Goal: Task Accomplishment & Management: Use online tool/utility

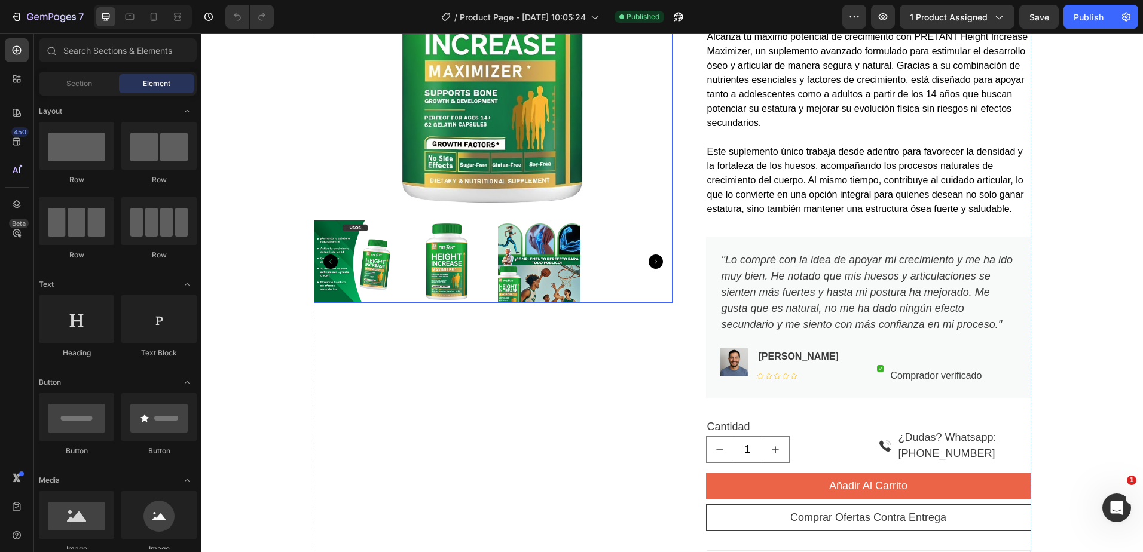
scroll to position [120, 0]
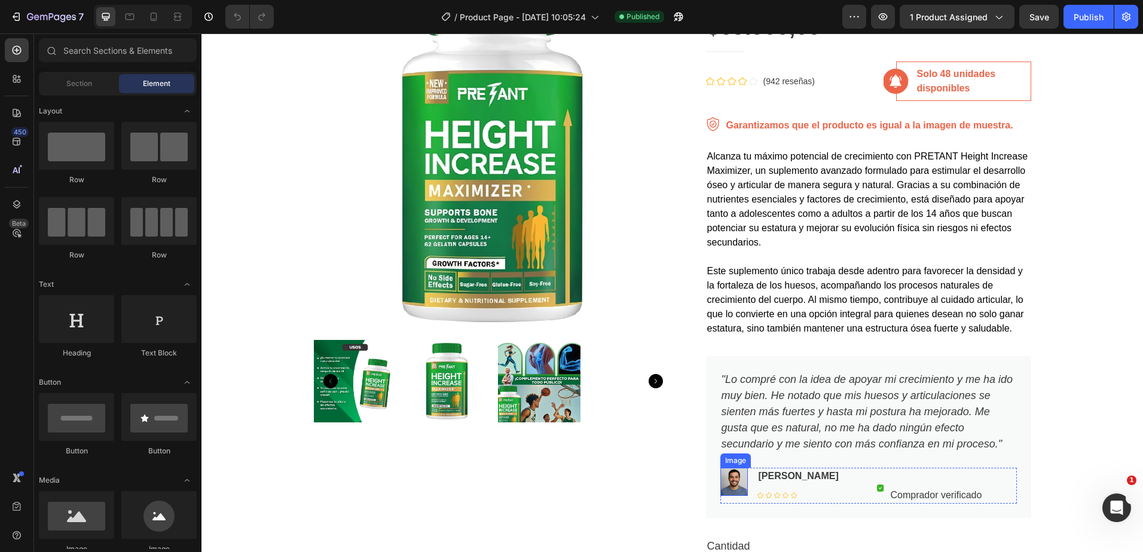
click at [740, 485] on img at bounding box center [733, 482] width 27 height 28
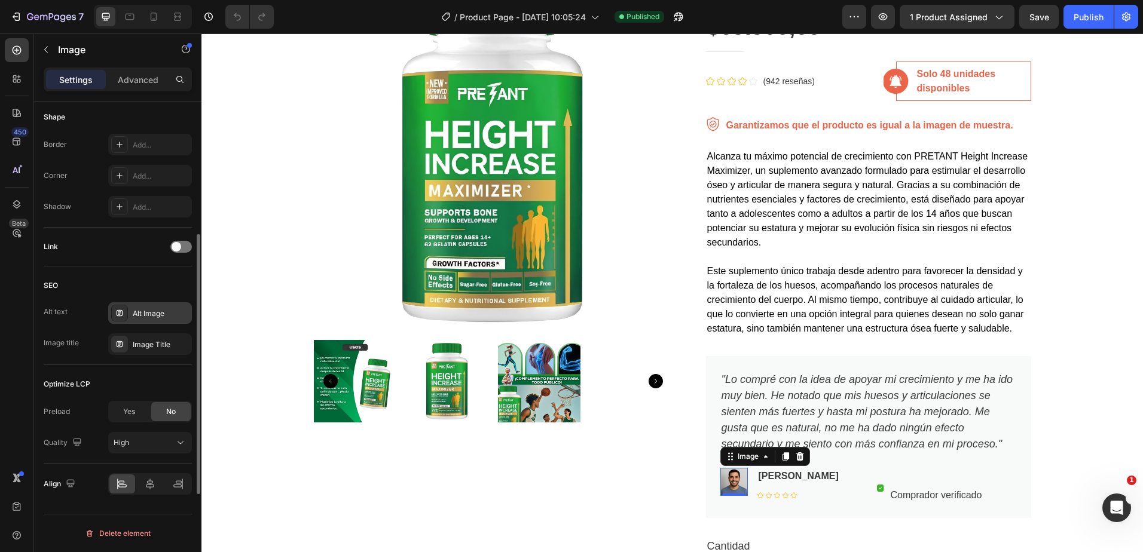
scroll to position [298, 0]
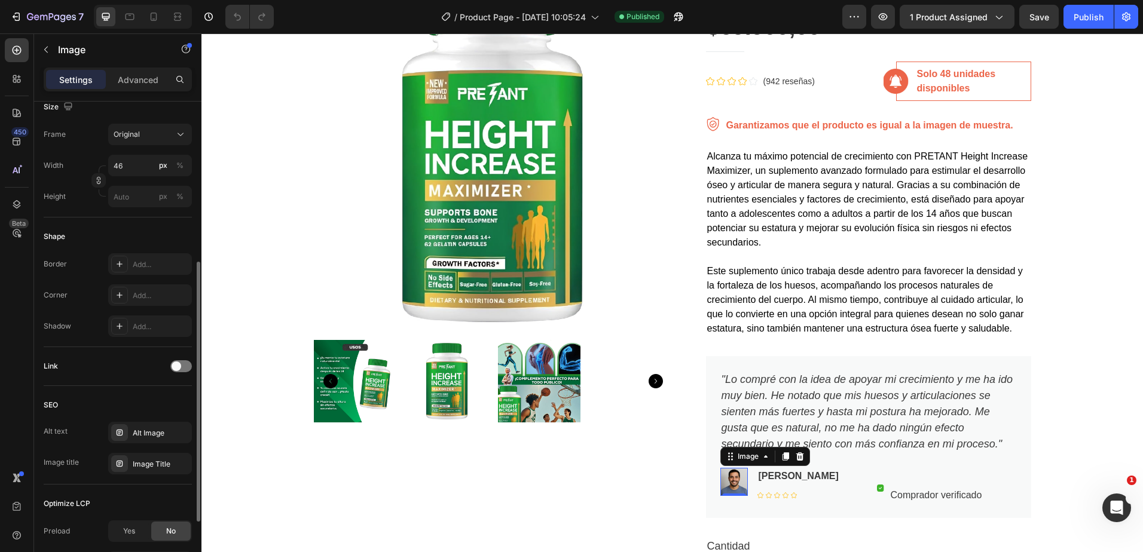
click at [136, 313] on div "Border Add... Corner Add... Shadow Add..." at bounding box center [118, 295] width 148 height 84
click at [147, 302] on div "Add..." at bounding box center [150, 295] width 84 height 22
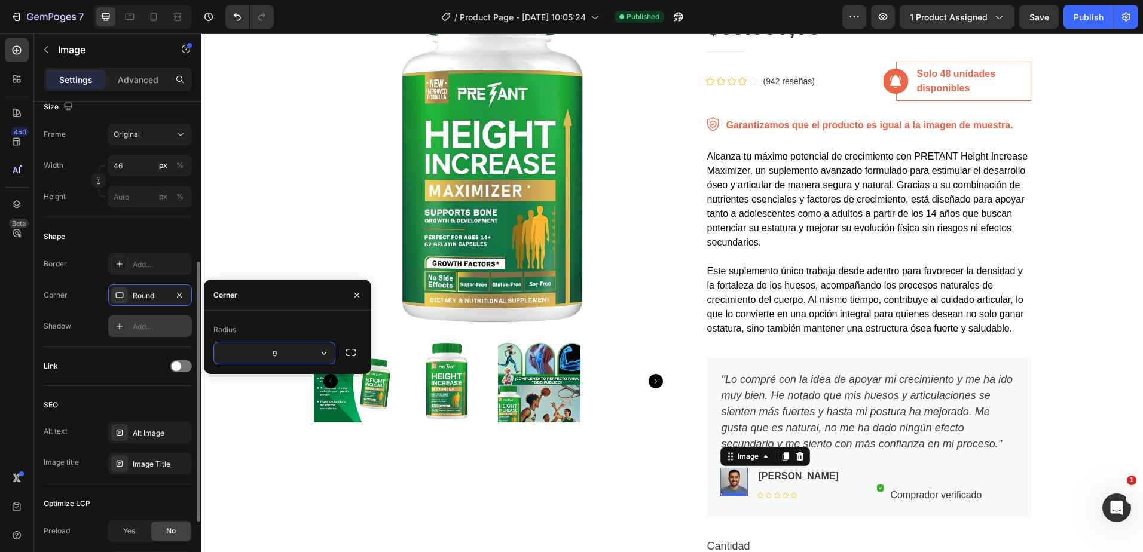
type input "90"
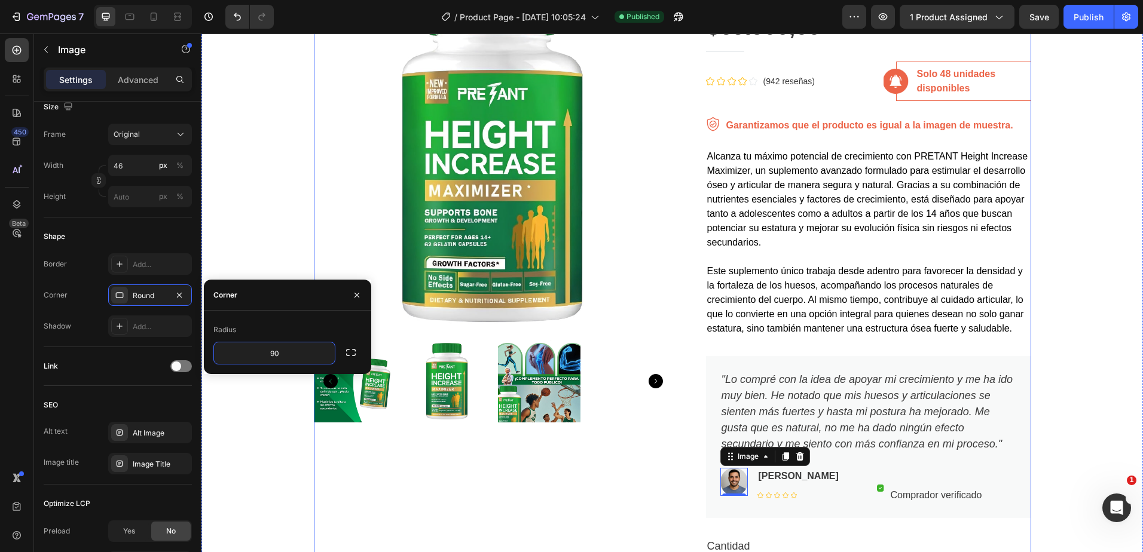
click at [393, 458] on div "Product Images" at bounding box center [493, 423] width 359 height 893
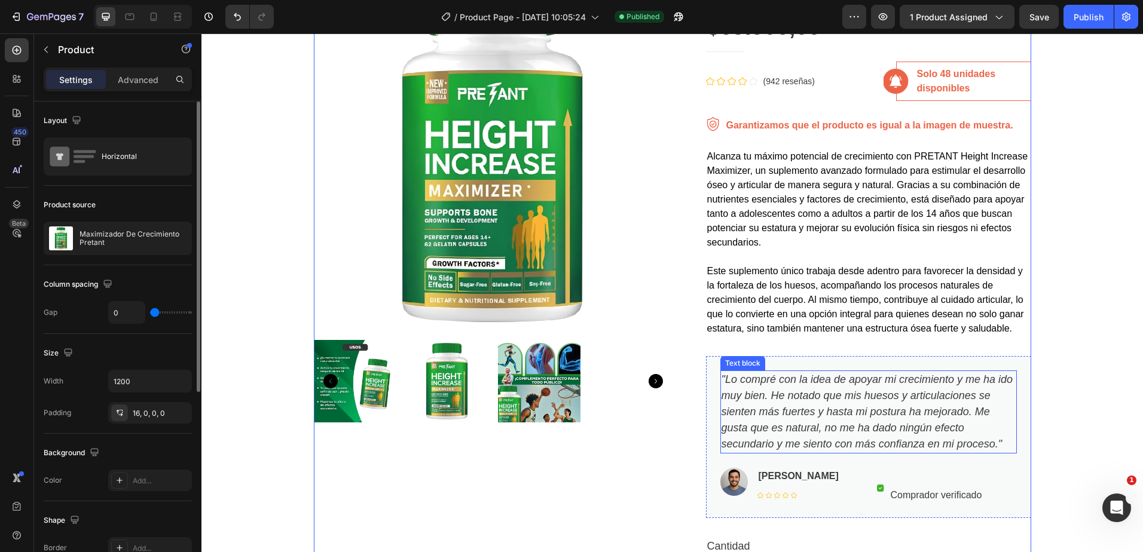
scroll to position [0, 0]
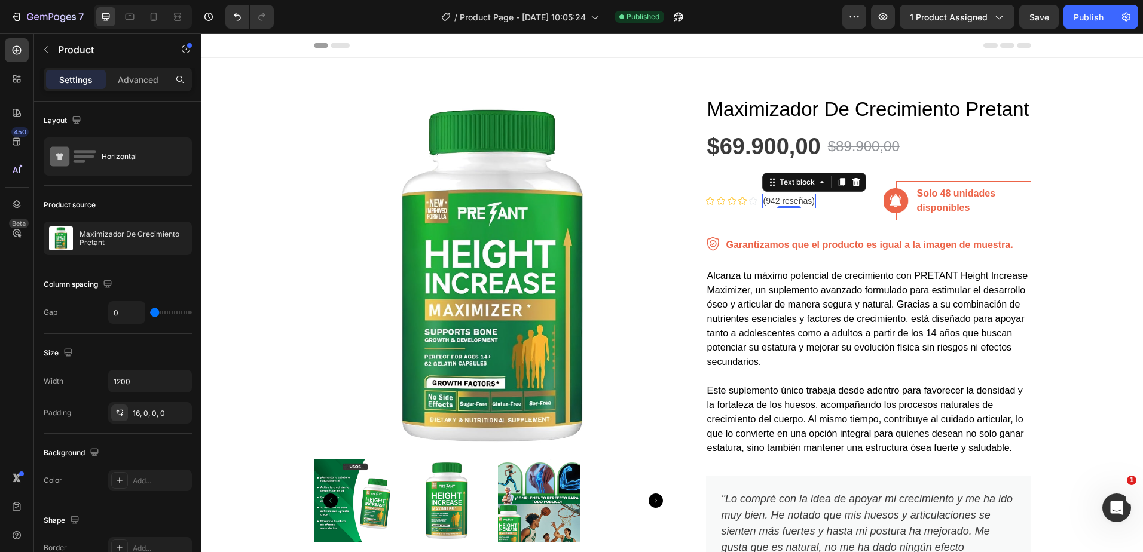
click at [767, 203] on p "(942 reseñas)" at bounding box center [788, 201] width 51 height 13
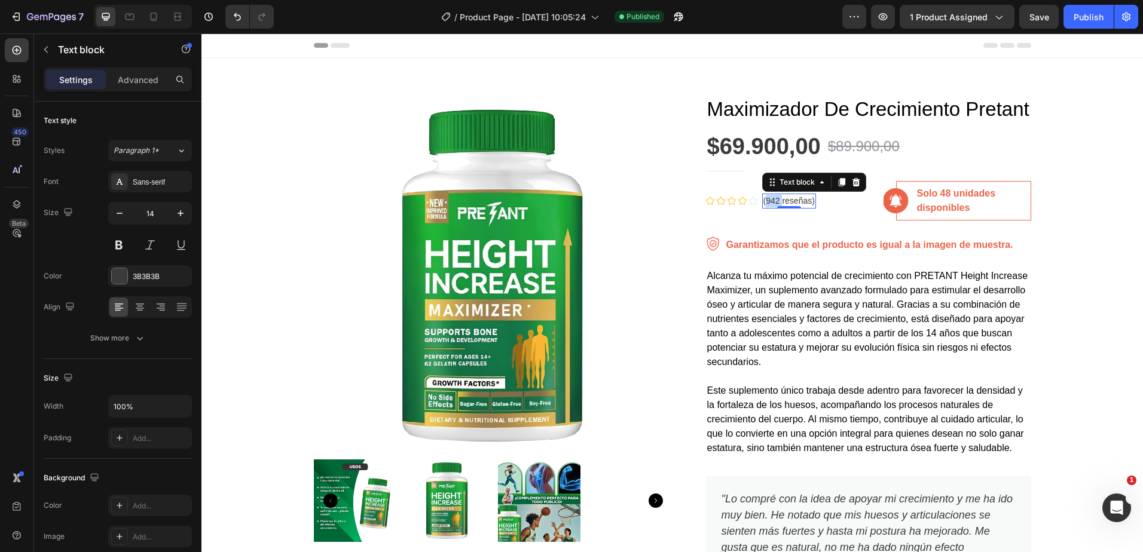
click at [767, 203] on p "(942 reseñas)" at bounding box center [788, 201] width 51 height 13
click at [1103, 17] on button "Publish" at bounding box center [1088, 17] width 50 height 24
click at [148, 17] on icon at bounding box center [154, 17] width 12 height 12
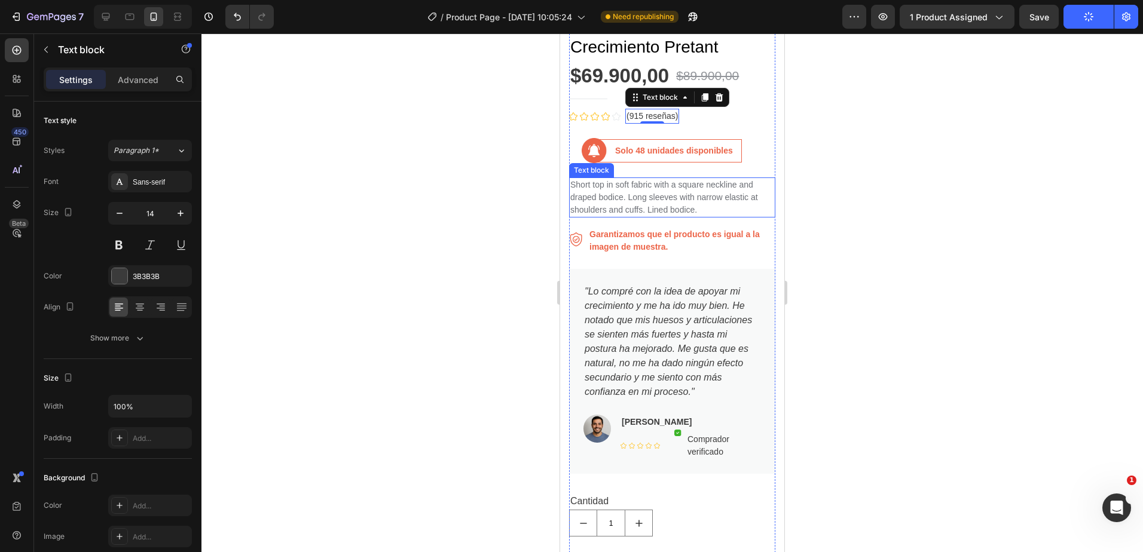
scroll to position [179, 0]
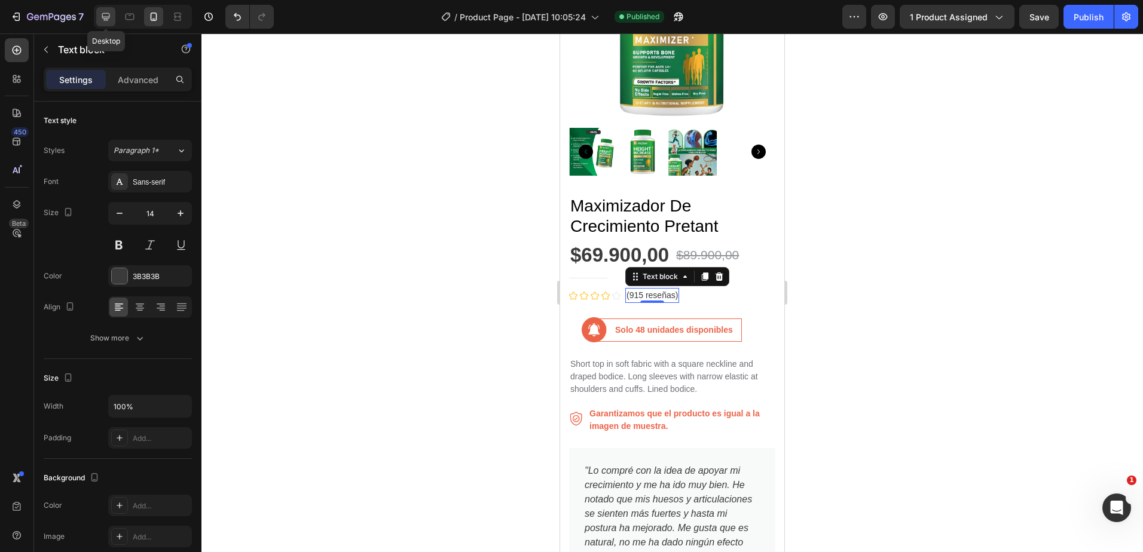
click at [106, 15] on icon at bounding box center [106, 17] width 12 height 12
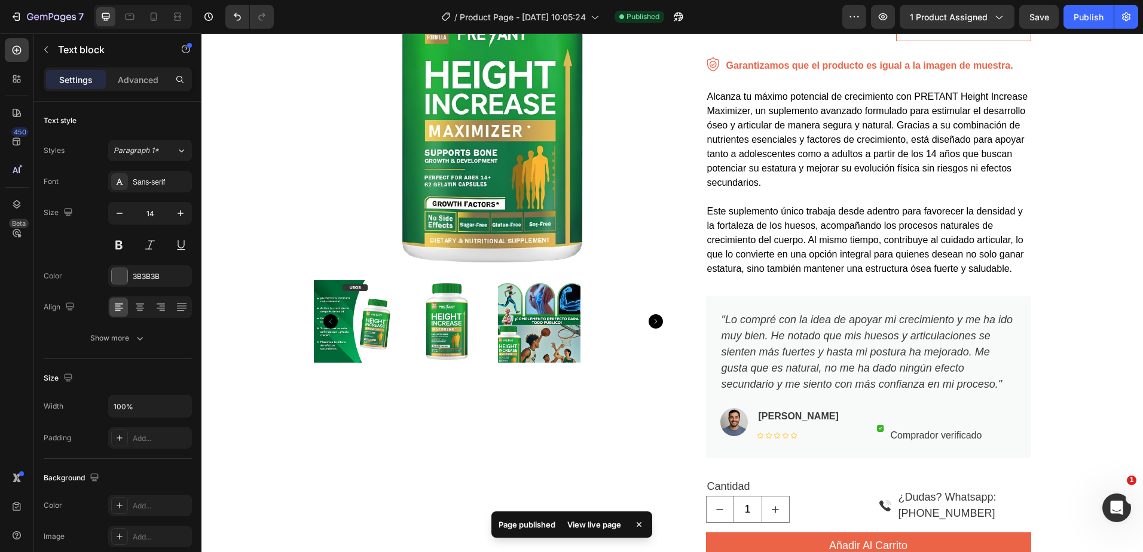
scroll to position [118, 0]
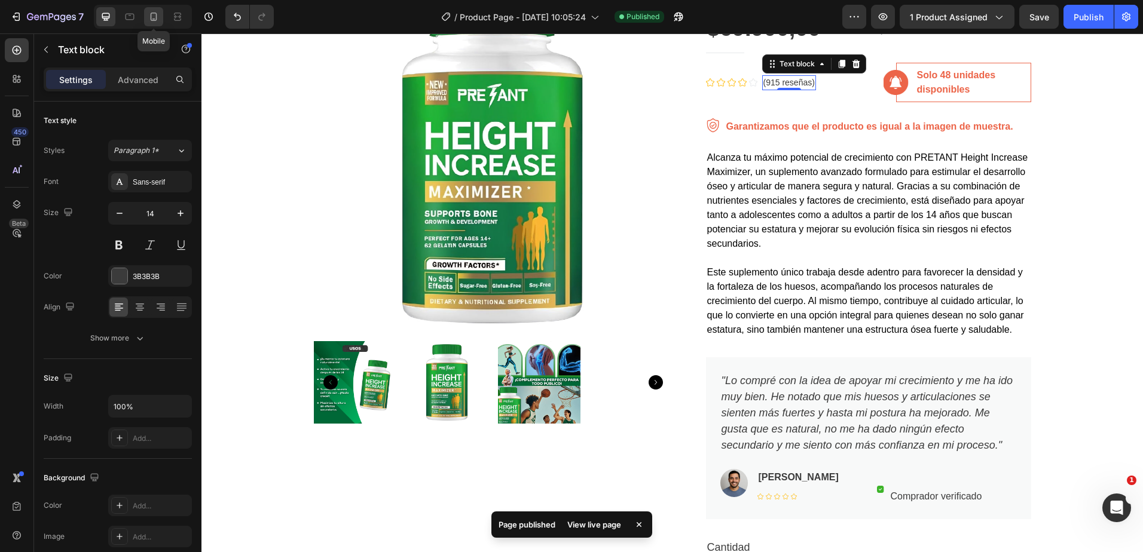
click at [162, 22] on div at bounding box center [153, 16] width 19 height 19
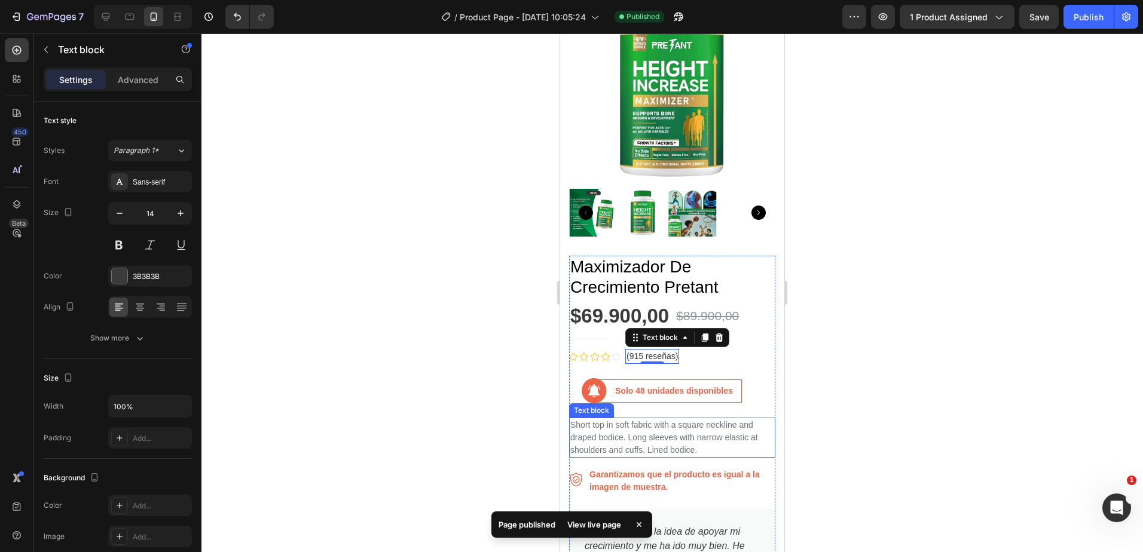
scroll to position [383, 0]
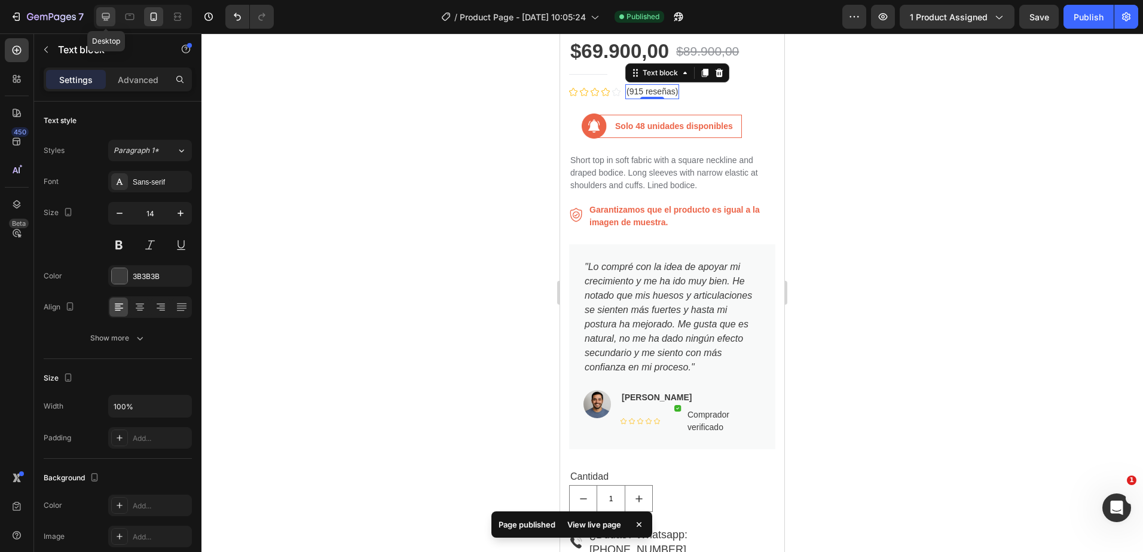
click at [100, 22] on icon at bounding box center [106, 17] width 12 height 12
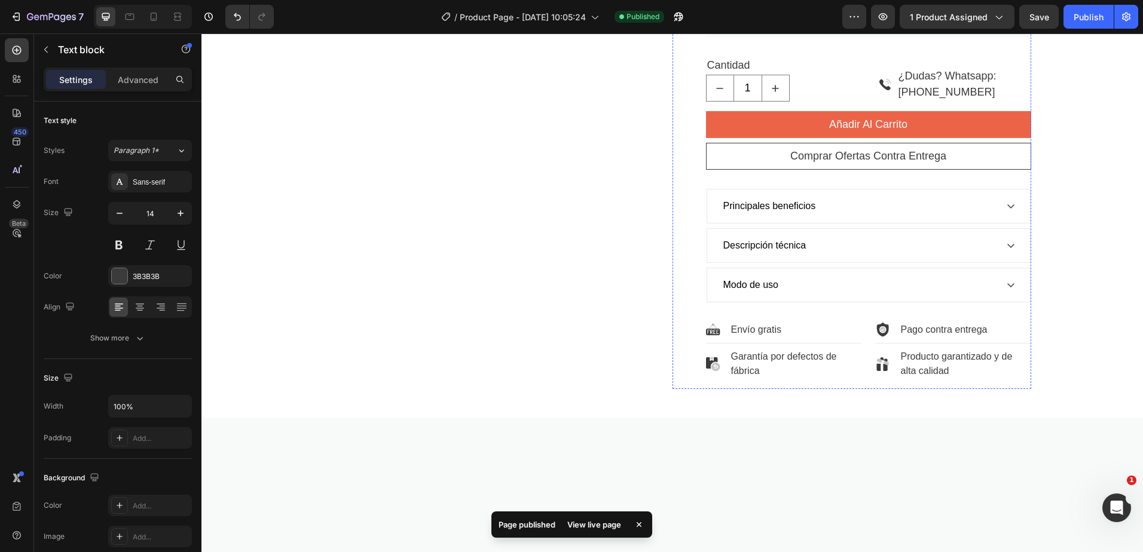
scroll to position [118, 0]
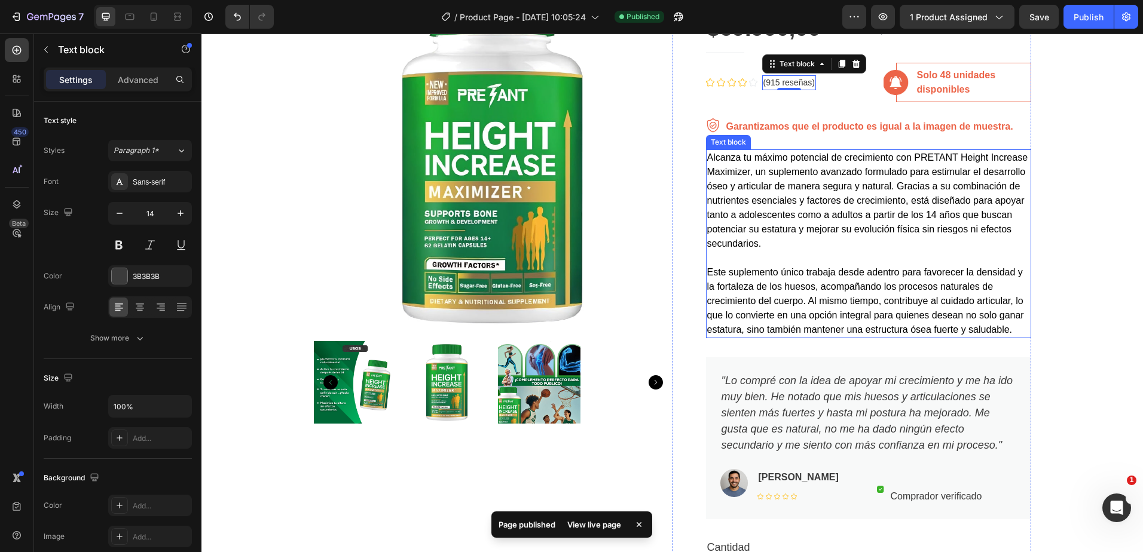
click at [766, 202] on span "Alcanza tu máximo potencial de crecimiento con PRETANT Height Increase Maximize…" at bounding box center [867, 200] width 321 height 96
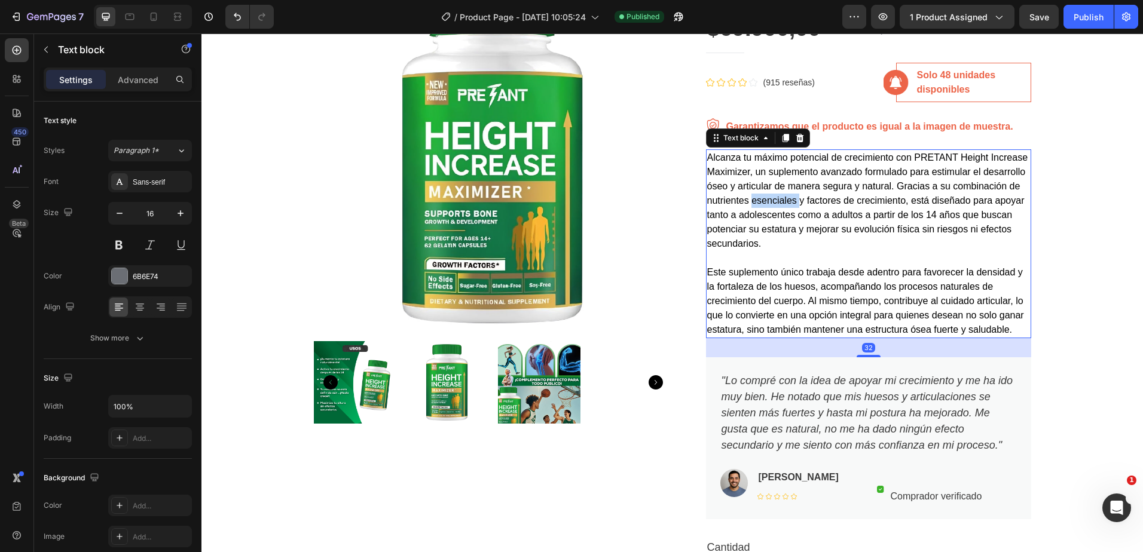
click at [766, 202] on span "Alcanza tu máximo potencial de crecimiento con PRETANT Height Increase Maximize…" at bounding box center [867, 200] width 321 height 96
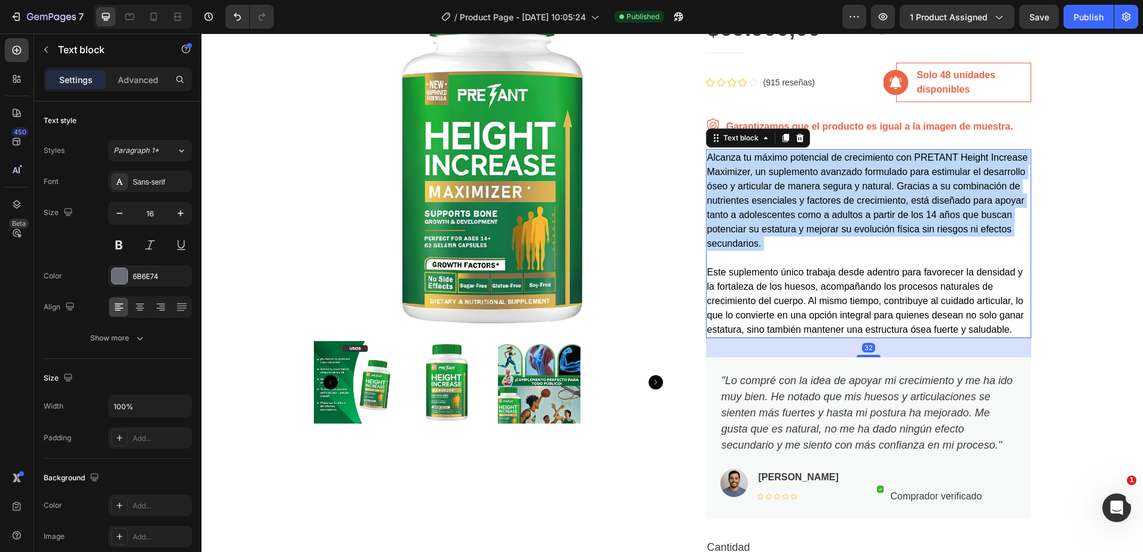
click at [766, 202] on span "Alcanza tu máximo potencial de crecimiento con PRETANT Height Increase Maximize…" at bounding box center [867, 200] width 321 height 96
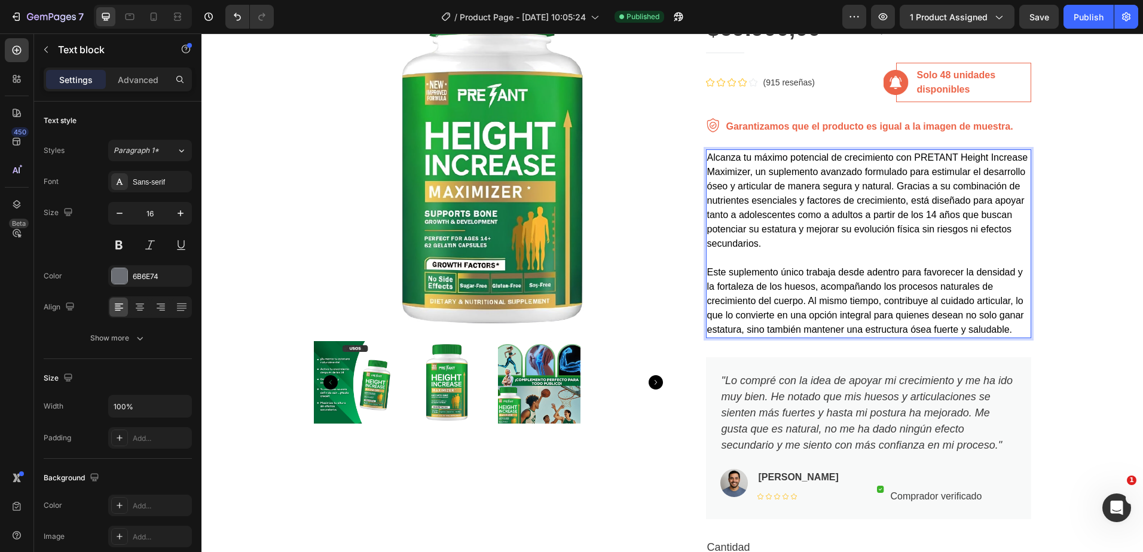
click at [739, 278] on p "Alcanza tu máximo potencial de crecimiento con PRETANT Height Increase Maximize…" at bounding box center [868, 244] width 323 height 186
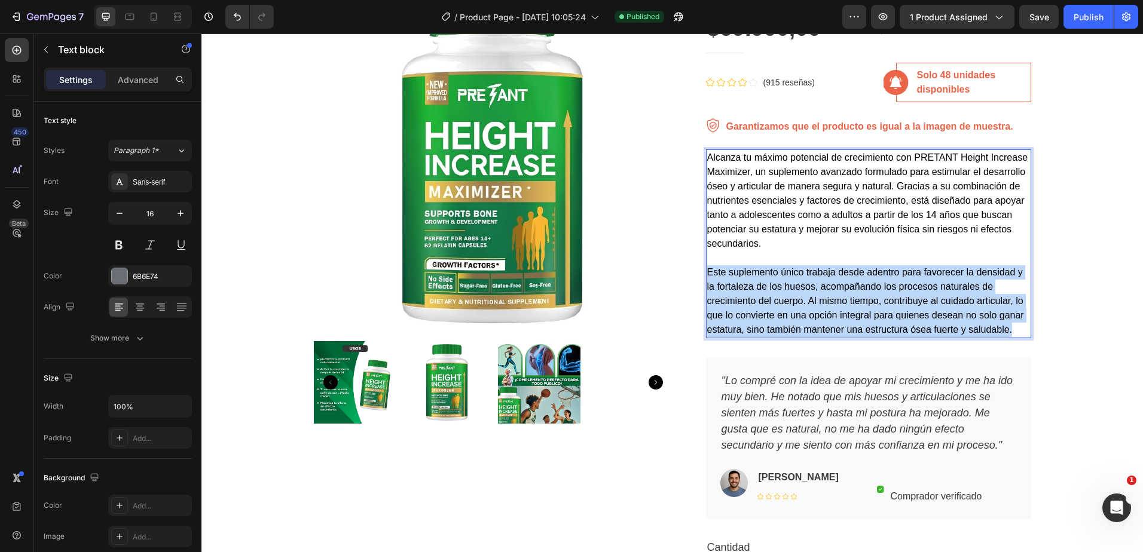
click at [739, 278] on p "Alcanza tu máximo potencial de crecimiento con PRETANT Height Increase Maximize…" at bounding box center [868, 244] width 323 height 186
copy span "Este suplemento único trabaja desde adentro para favorecer la densidad y la for…"
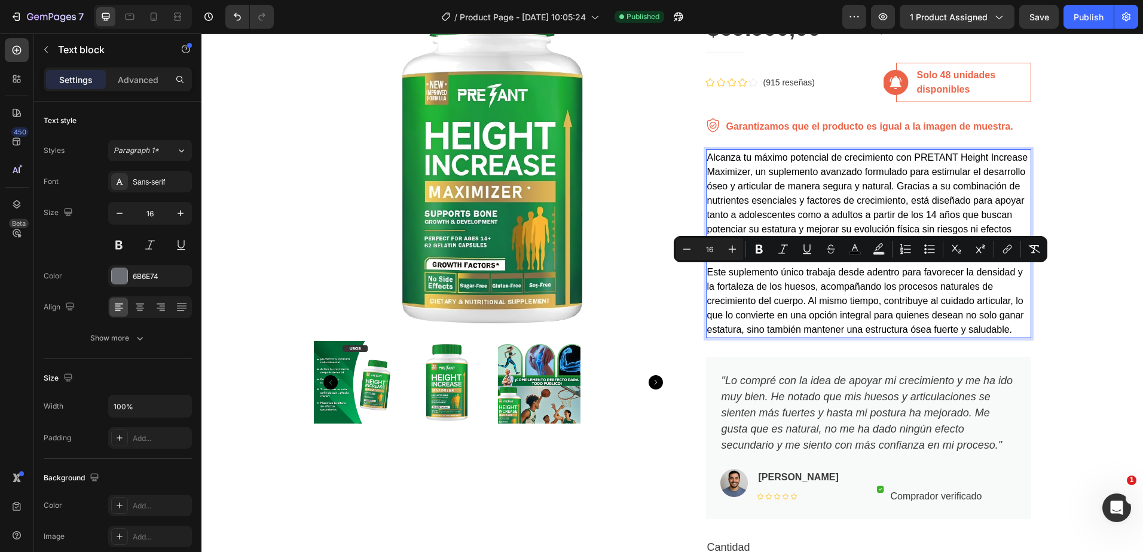
click at [857, 183] on span "Alcanza tu máximo potencial de crecimiento con PRETANT Height Increase Maximize…" at bounding box center [867, 200] width 321 height 96
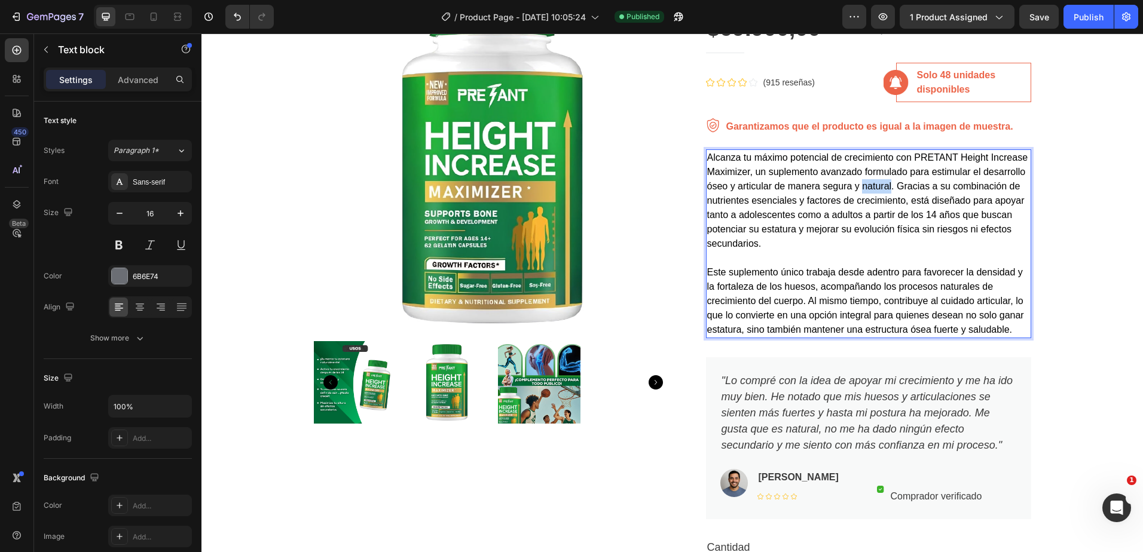
click at [857, 183] on span "Alcanza tu máximo potencial de crecimiento con PRETANT Height Increase Maximize…" at bounding box center [867, 200] width 321 height 96
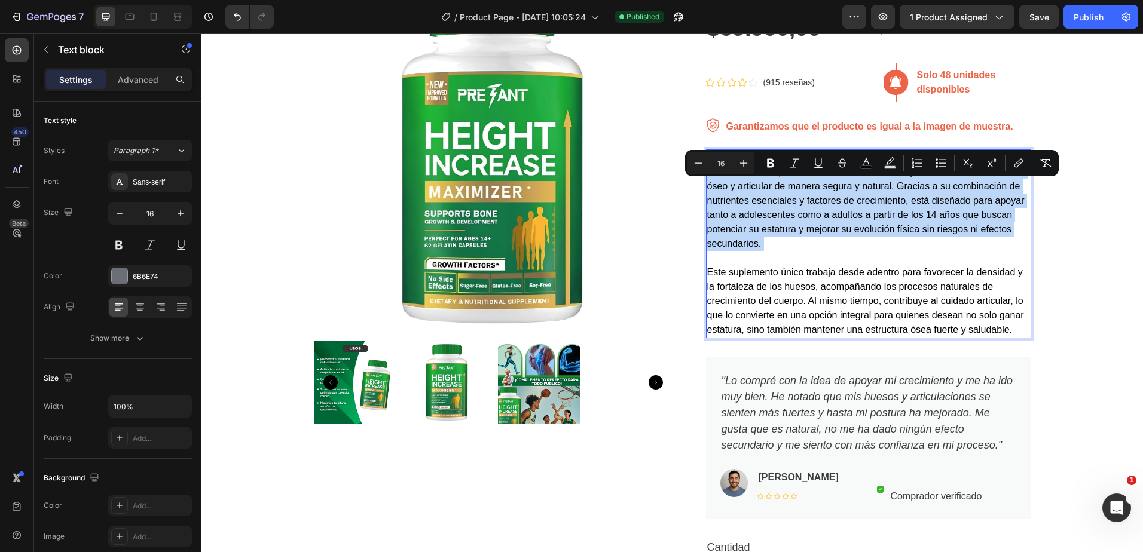
click at [857, 182] on span "Alcanza tu máximo potencial de crecimiento con PRETANT Height Increase Maximize…" at bounding box center [867, 200] width 321 height 96
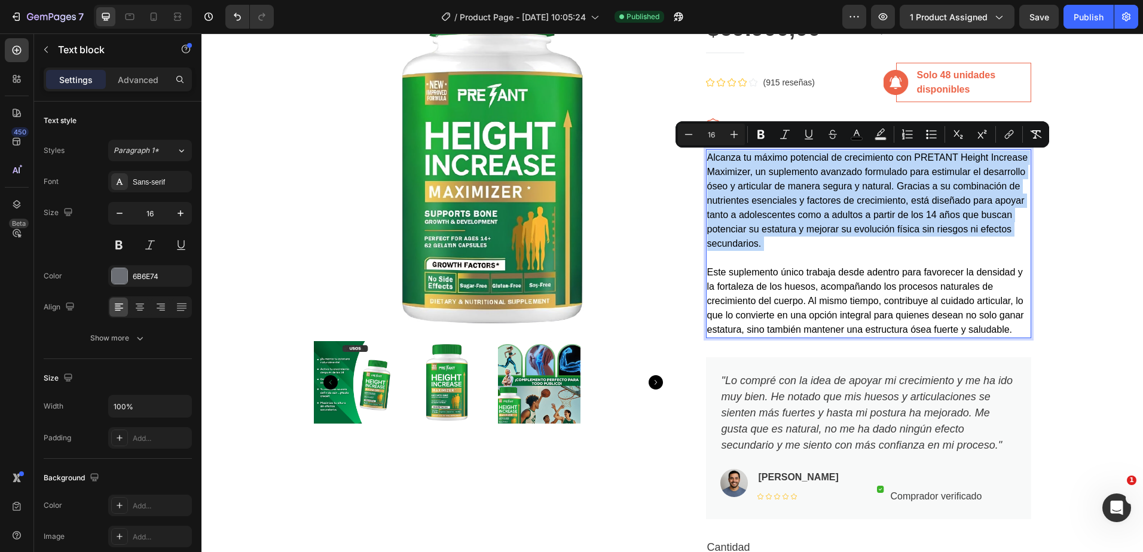
copy span "Alcanza tu máximo potencial de crecimiento con PRETANT Height Increase Maximize…"
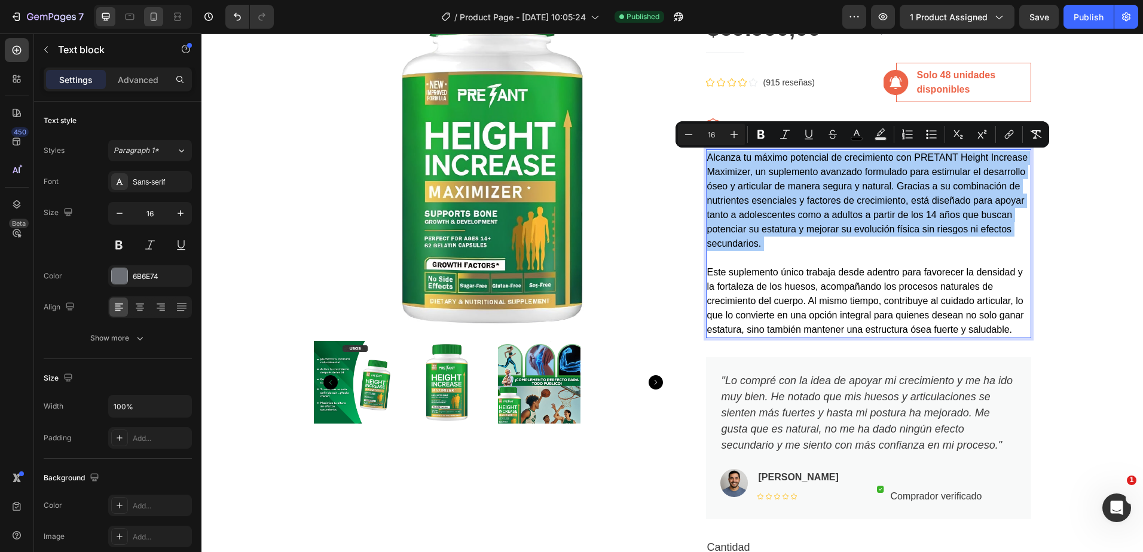
click at [146, 18] on div at bounding box center [153, 16] width 19 height 19
type input "14"
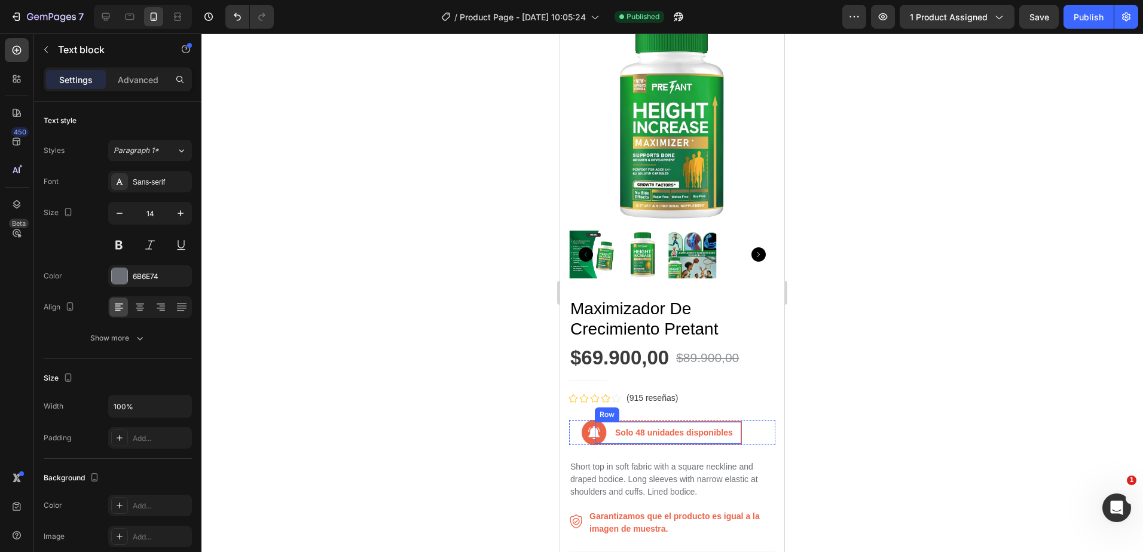
scroll to position [136, 0]
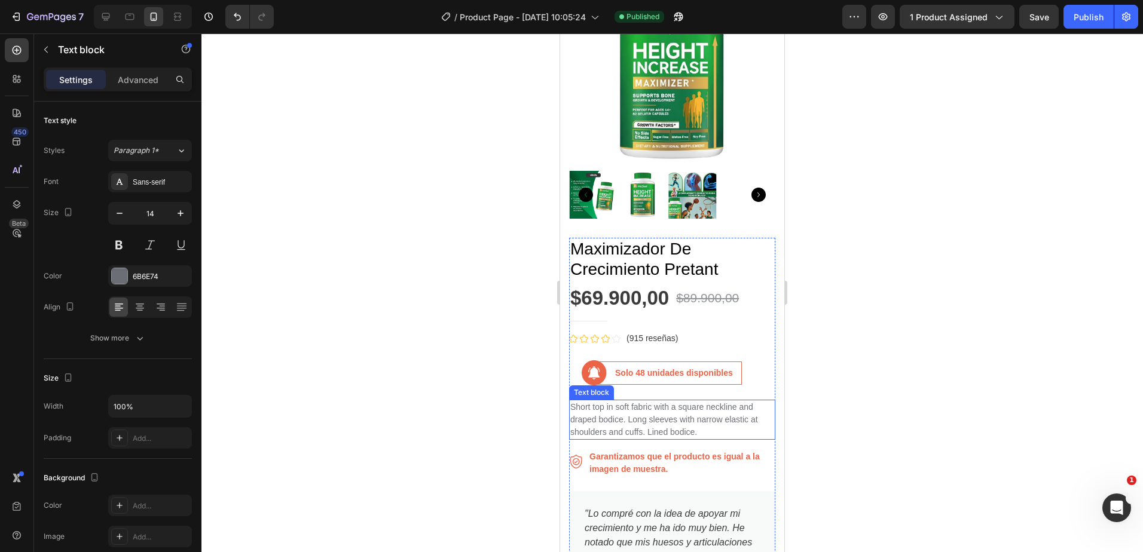
click at [626, 411] on p "Short top in soft fabric with a square neckline and draped bodice. Long sleeves…" at bounding box center [672, 420] width 204 height 38
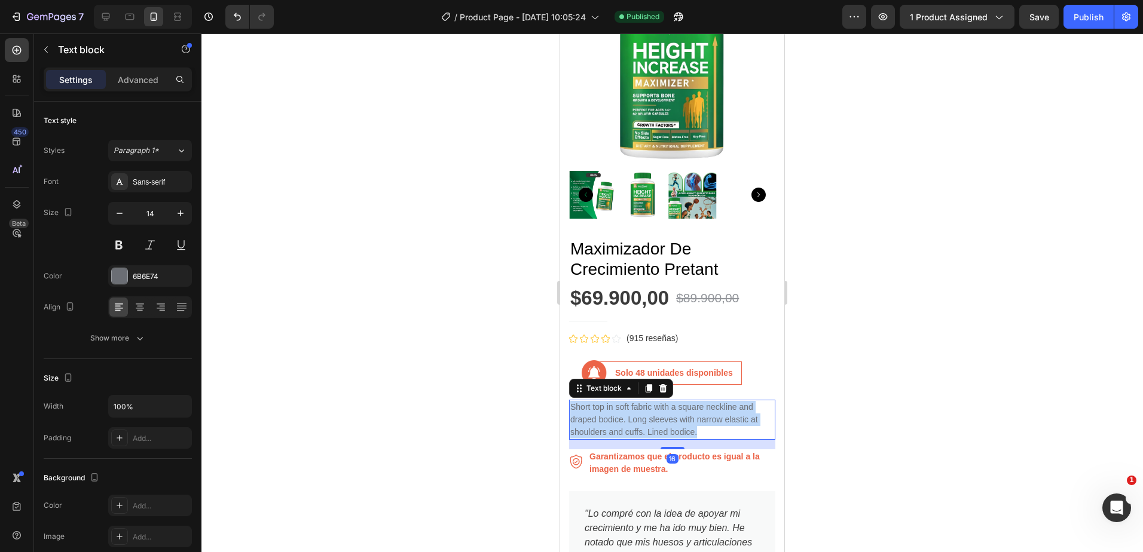
click at [626, 411] on p "Short top in soft fabric with a square neckline and draped bodice. Long sleeves…" at bounding box center [672, 420] width 204 height 38
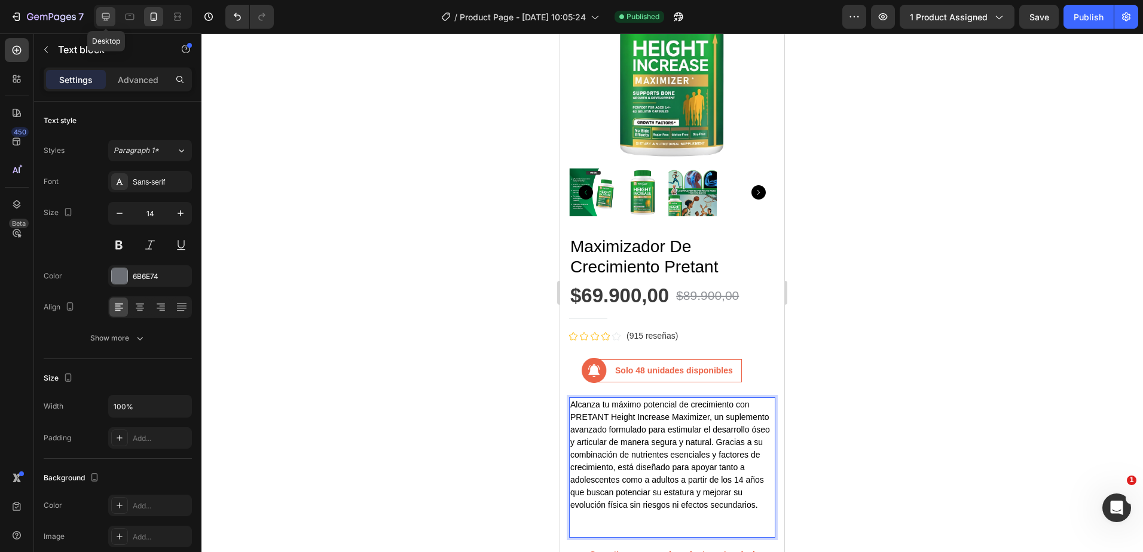
click at [109, 11] on icon at bounding box center [106, 17] width 12 height 12
type input "16"
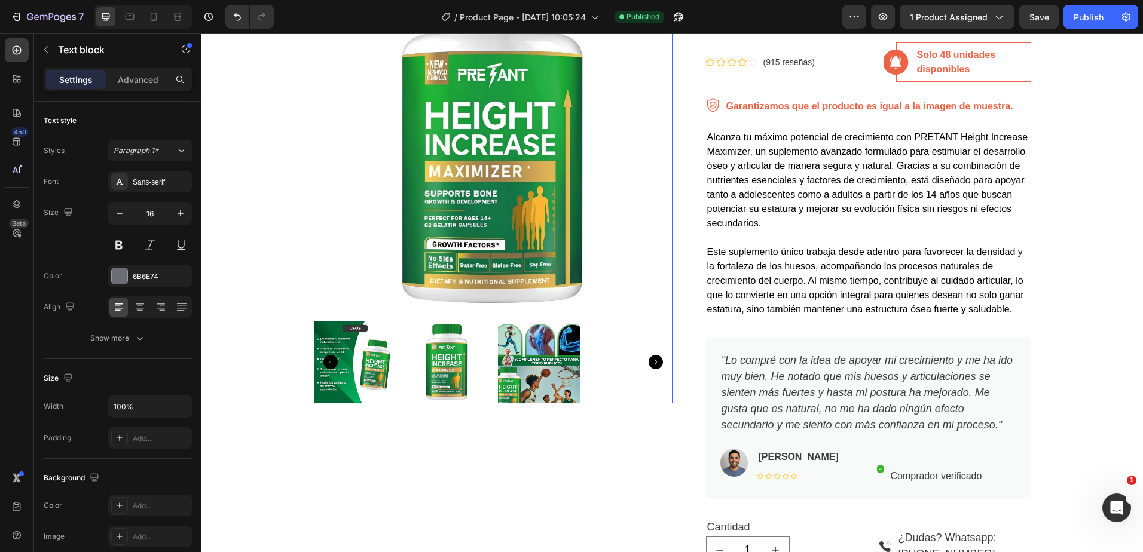
scroll to position [97, 0]
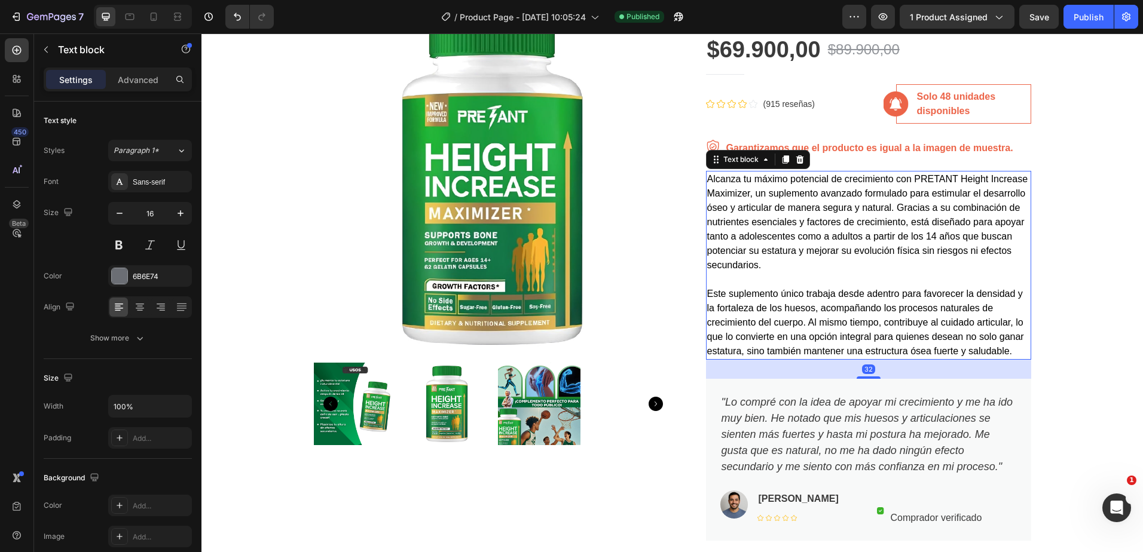
click at [834, 309] on span "Este suplemento único trabaja desde adentro para favorecer la densidad y la for…" at bounding box center [865, 323] width 317 height 68
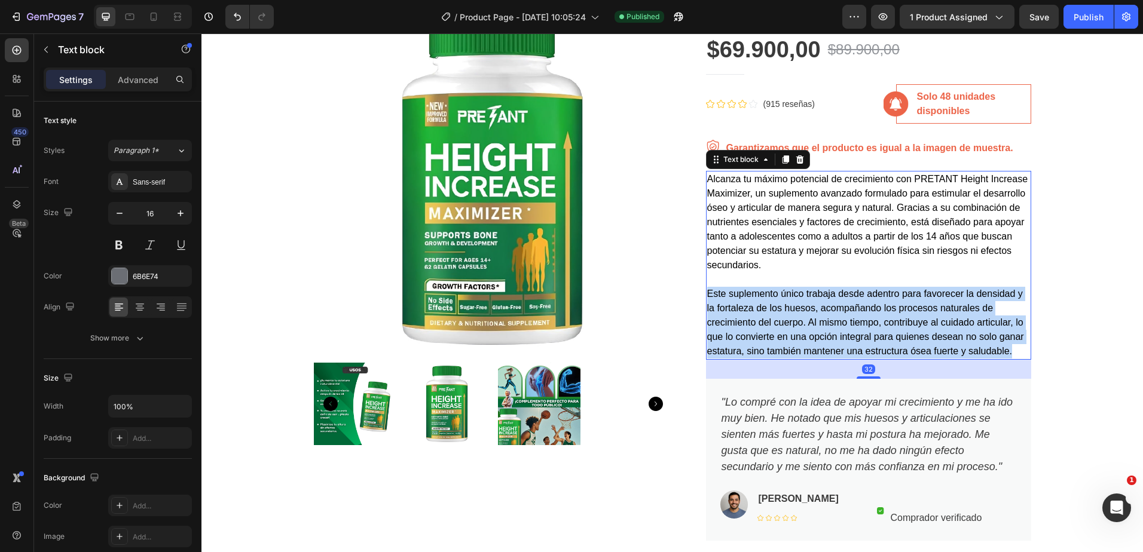
click at [834, 309] on span "Este suplemento único trabaja desde adentro para favorecer la densidad y la for…" at bounding box center [865, 323] width 317 height 68
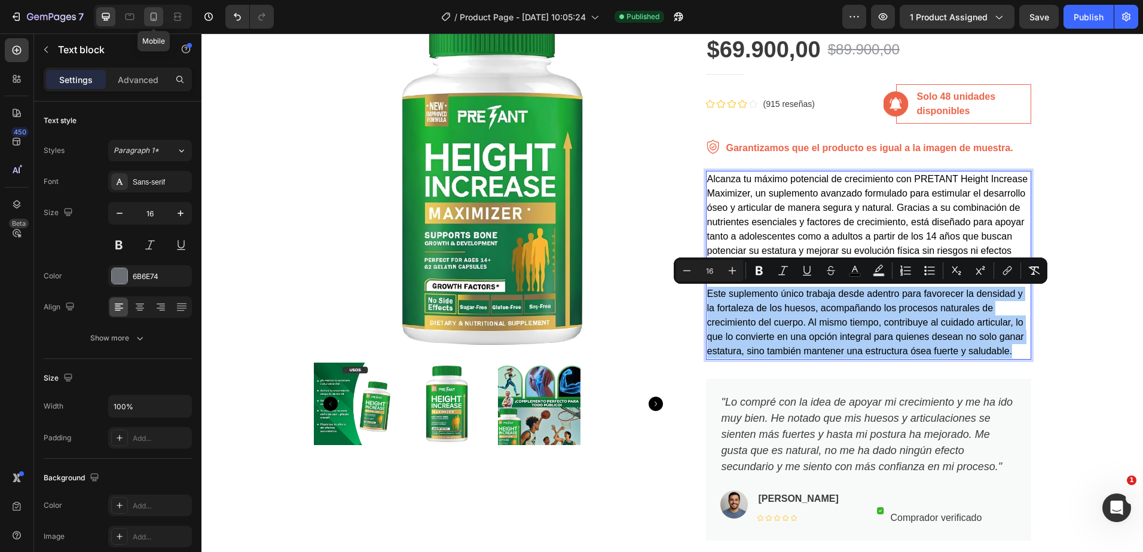
click at [151, 14] on icon at bounding box center [154, 17] width 12 height 12
type input "14"
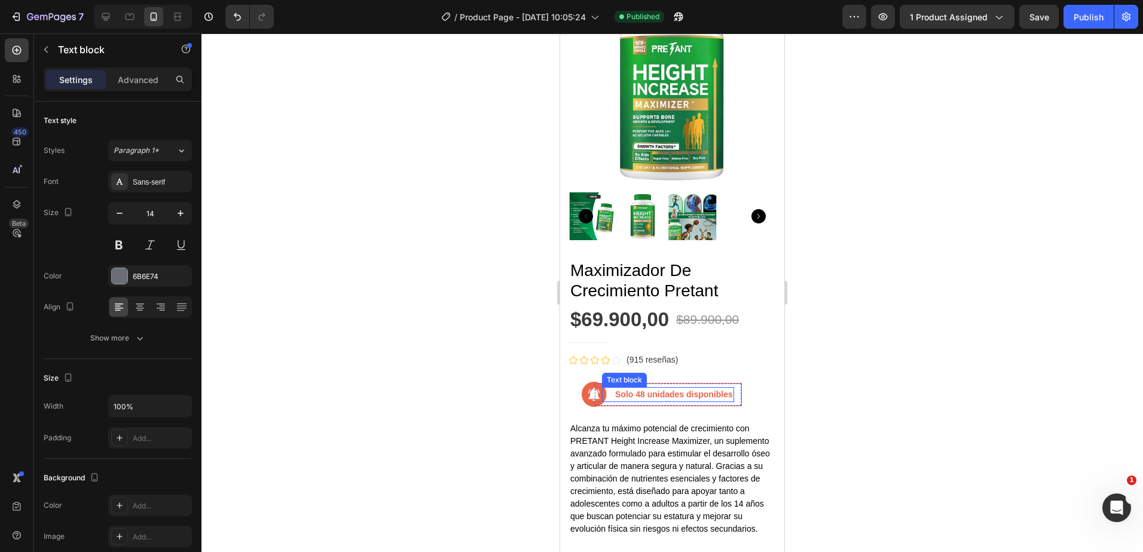
scroll to position [294, 0]
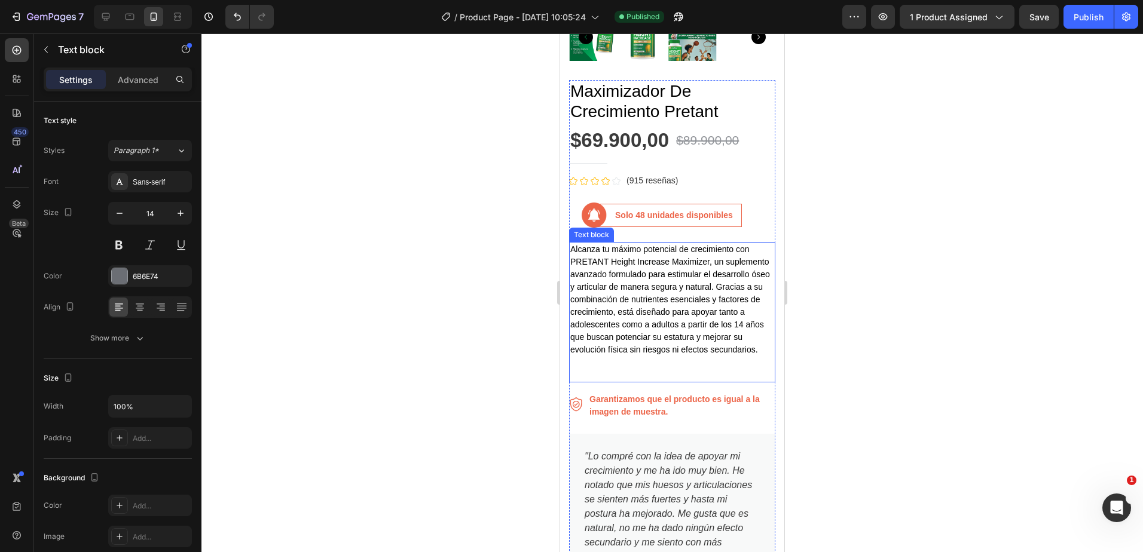
click at [614, 363] on p "Alcanza tu máximo potencial de crecimiento con PRETANT Height Increase Maximize…" at bounding box center [672, 306] width 204 height 126
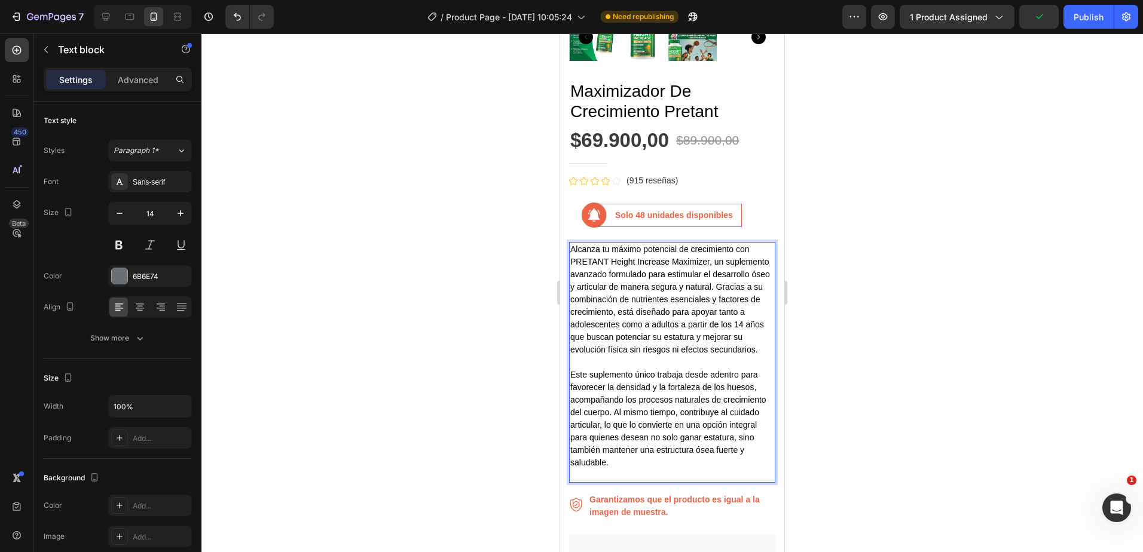
click at [614, 469] on p "Alcanza tu máximo potencial de crecimiento con PRETANT Height Increase Maximize…" at bounding box center [672, 356] width 204 height 226
click at [619, 479] on p "Rich Text Editor. Editing area: main" at bounding box center [672, 475] width 204 height 13
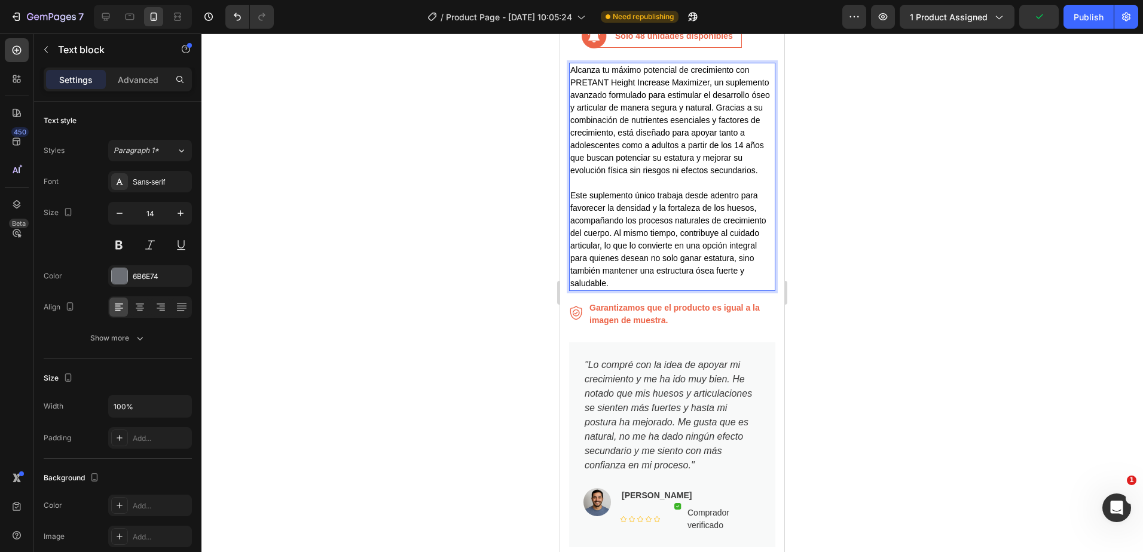
scroll to position [533, 0]
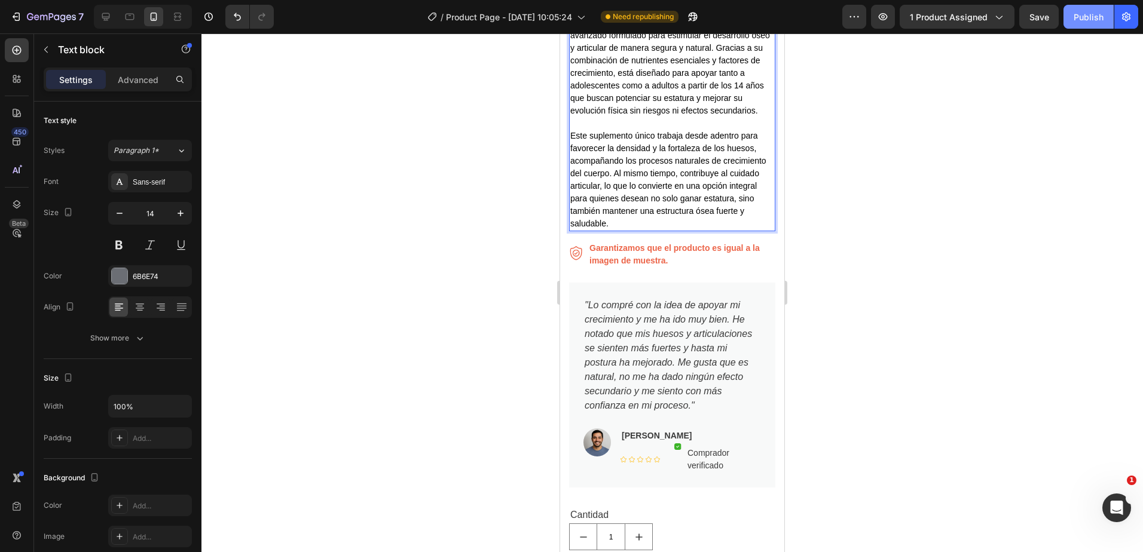
drag, startPoint x: 1082, startPoint y: 22, endPoint x: 1026, endPoint y: 71, distance: 74.6
click at [1082, 22] on div "Publish" at bounding box center [1088, 17] width 30 height 13
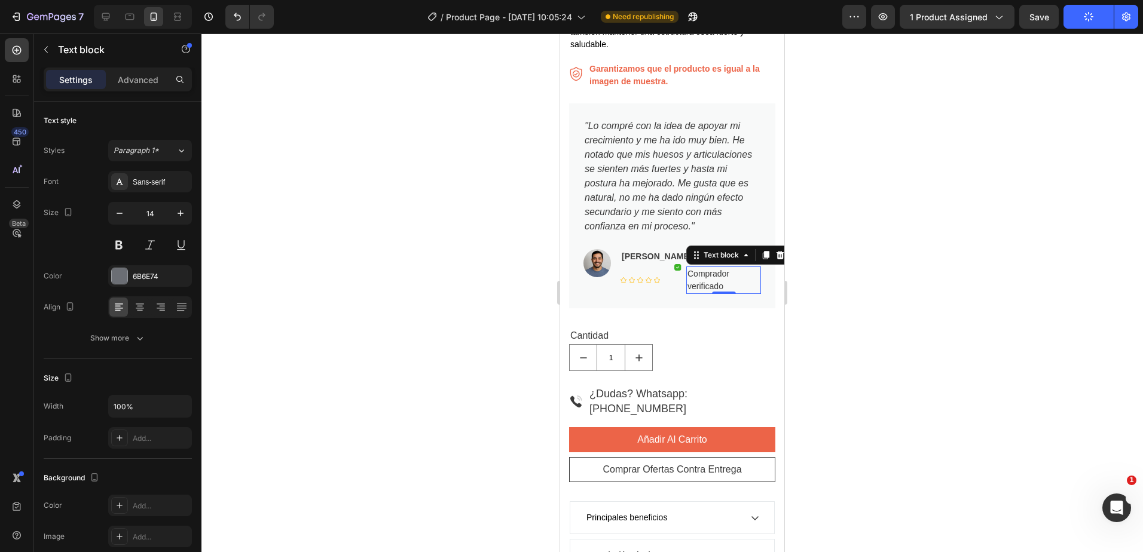
click at [703, 281] on p "Comprador verificado" at bounding box center [723, 280] width 72 height 25
click at [142, 305] on icon at bounding box center [140, 307] width 12 height 12
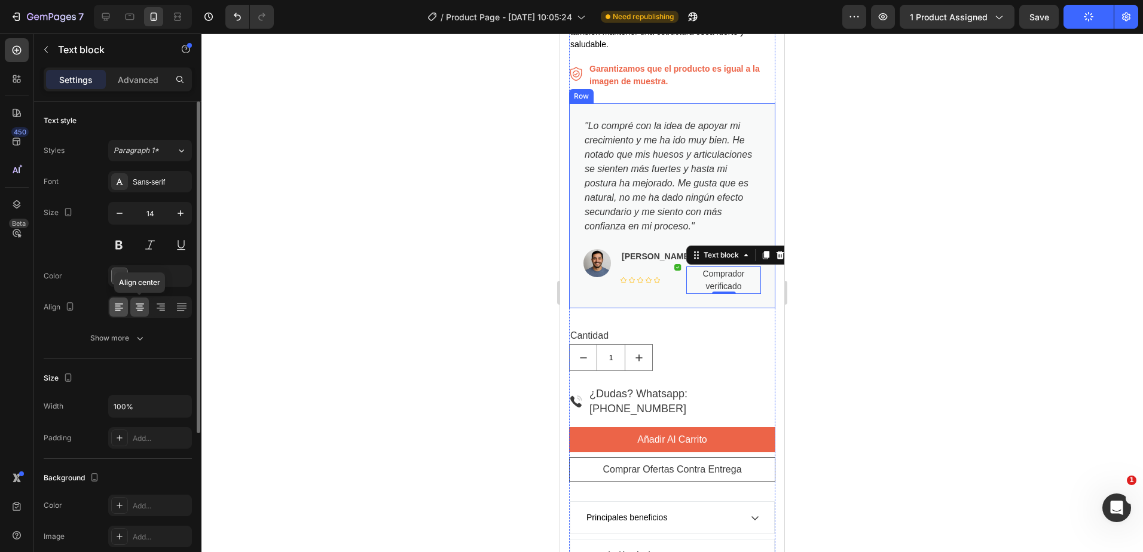
click at [127, 308] on div "Align center" at bounding box center [150, 307] width 84 height 22
click at [127, 308] on div at bounding box center [118, 307] width 19 height 19
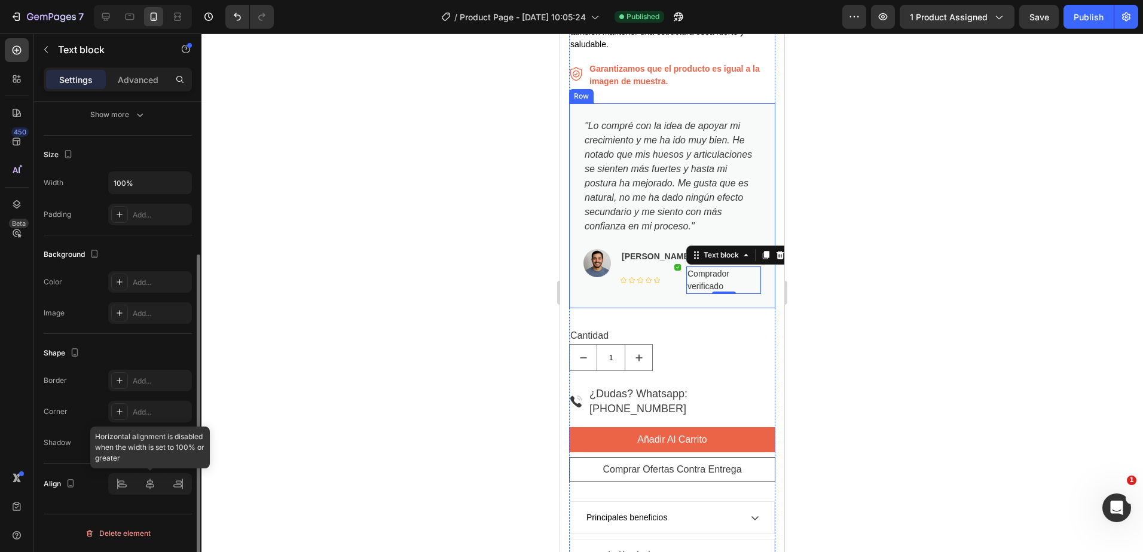
click at [155, 496] on div "Align" at bounding box center [118, 484] width 148 height 41
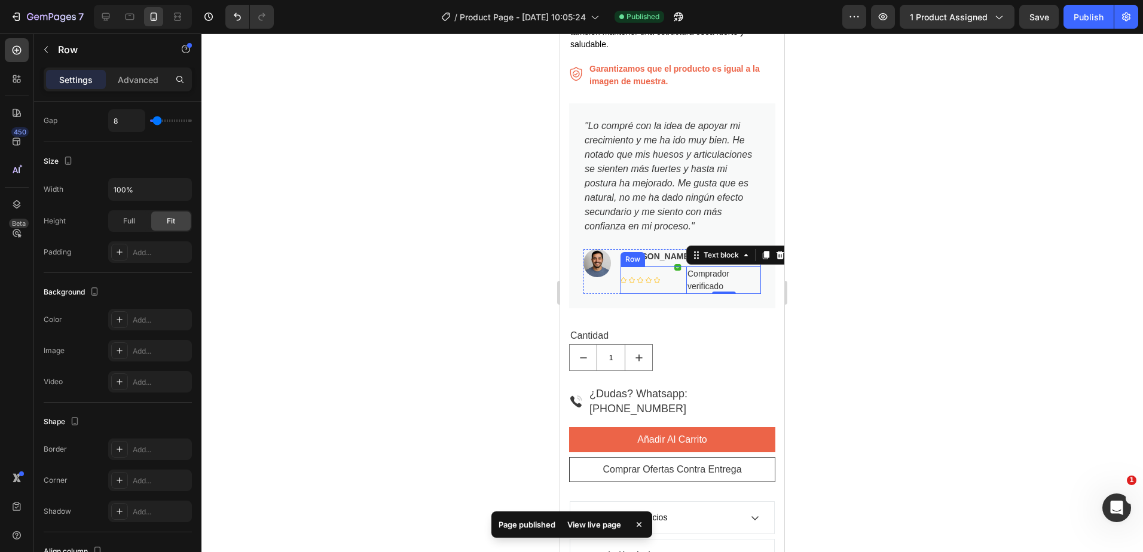
click at [679, 288] on div "Image" at bounding box center [677, 280] width 7 height 27
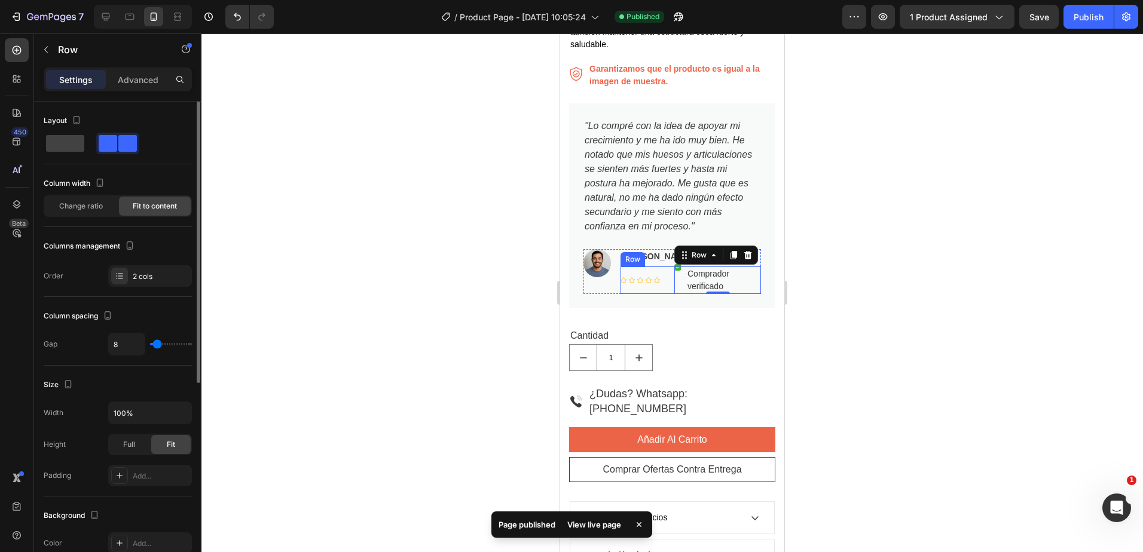
click at [660, 292] on div "Icon Icon Icon Icon Icon Icon List Hoz Image Comprador verificado Text block Ro…" at bounding box center [690, 280] width 140 height 27
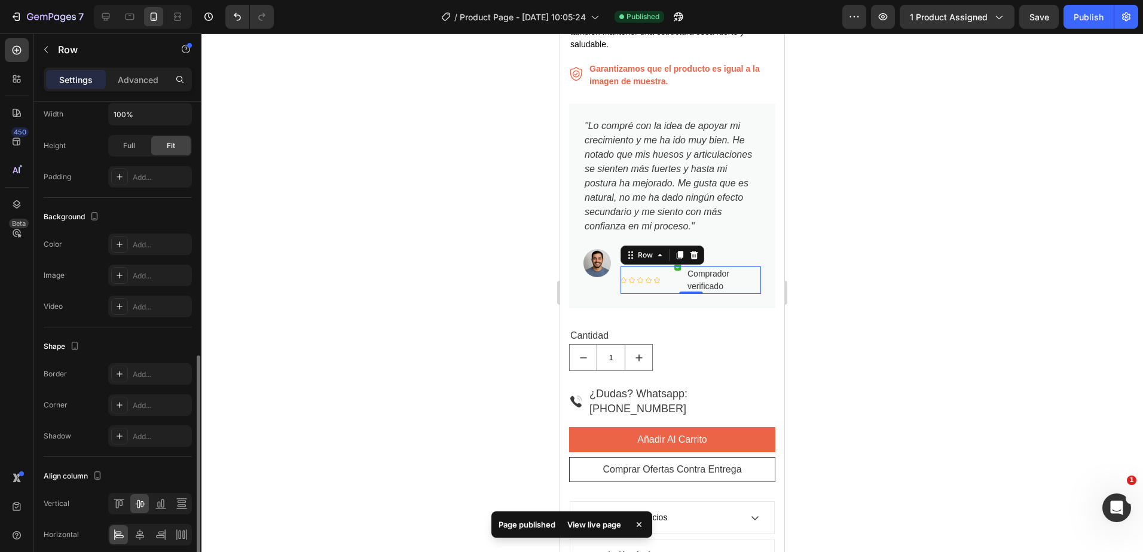
scroll to position [350, 0]
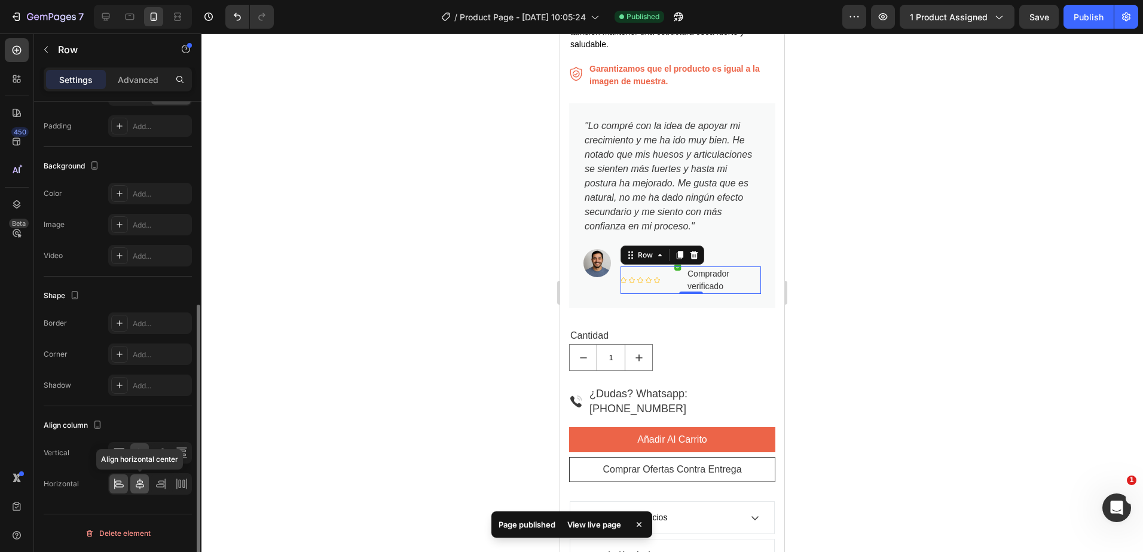
click at [143, 479] on icon at bounding box center [140, 484] width 12 height 12
click at [143, 446] on div at bounding box center [139, 452] width 19 height 19
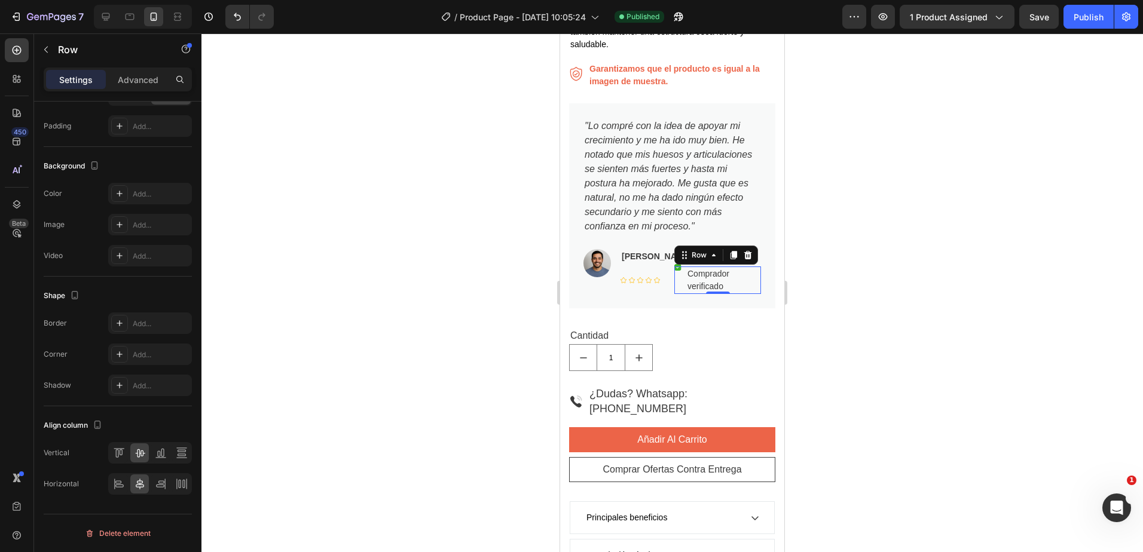
click at [678, 276] on div "Image" at bounding box center [677, 280] width 7 height 27
click at [138, 457] on icon at bounding box center [140, 453] width 12 height 12
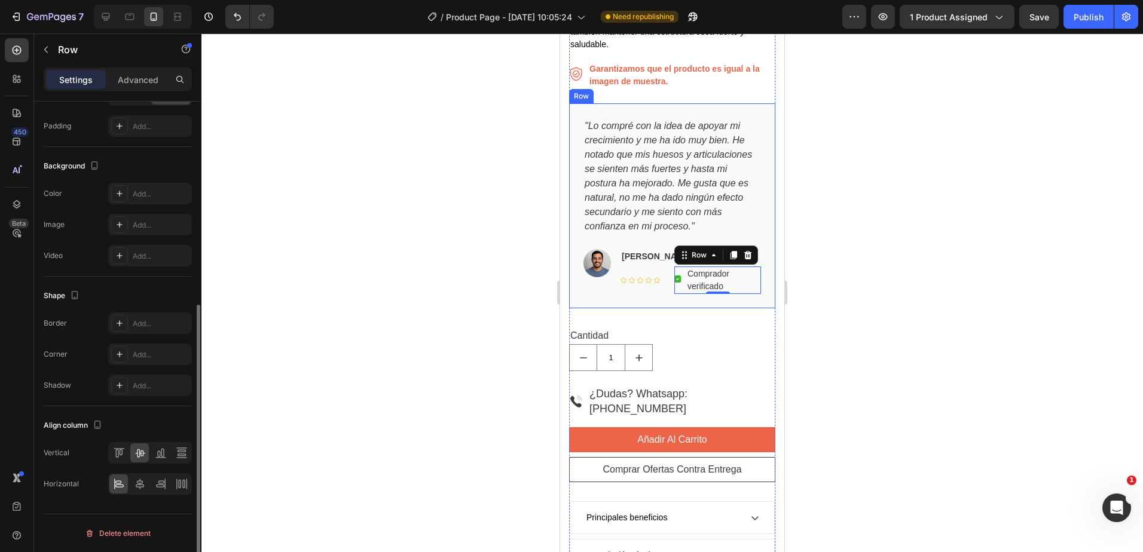
click at [138, 498] on div "Align column Vertical Horizontal" at bounding box center [118, 455] width 148 height 98
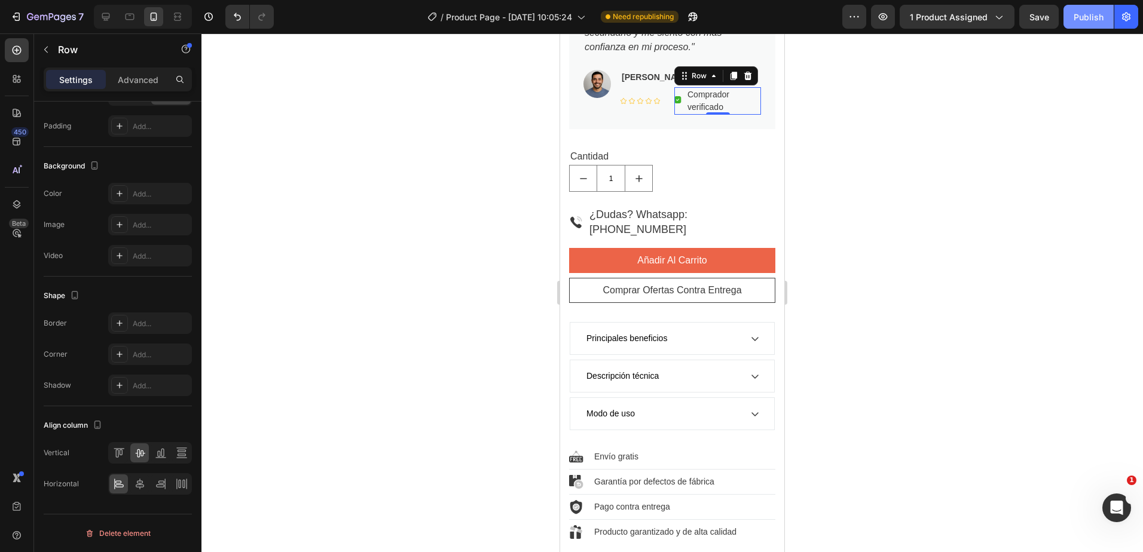
click at [1087, 15] on div "Publish" at bounding box center [1088, 17] width 30 height 13
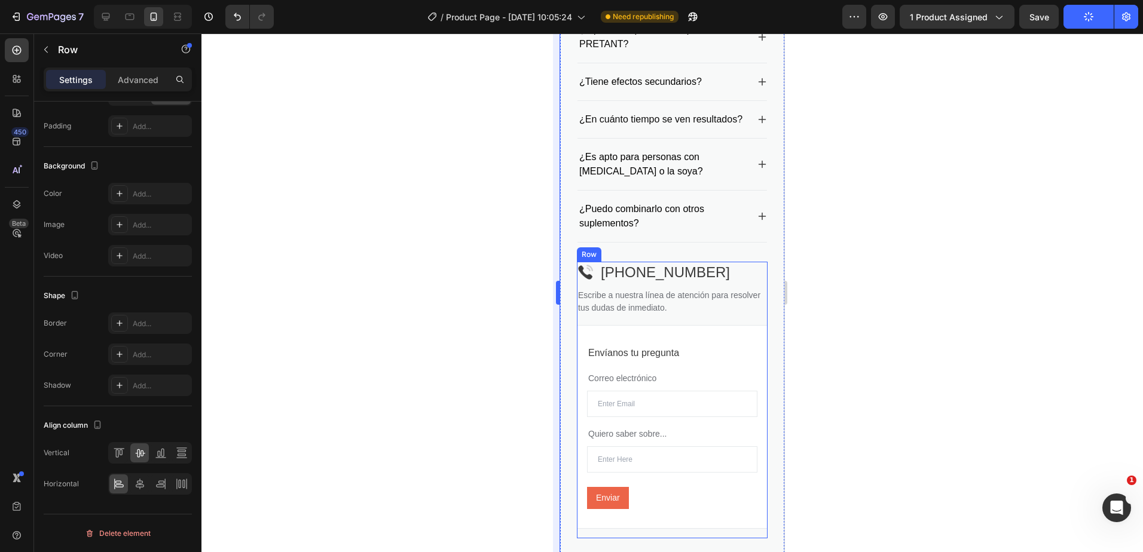
scroll to position [2565, 0]
